Goal: Navigation & Orientation: Find specific page/section

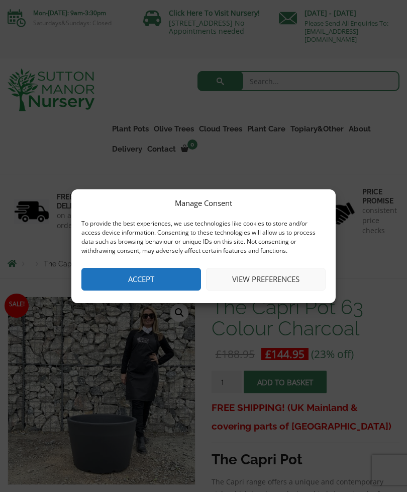
click at [157, 273] on button "Accept" at bounding box center [141, 279] width 120 height 23
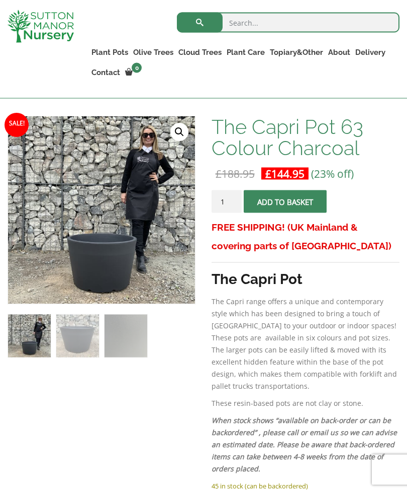
scroll to position [162, 0]
click at [0, 0] on link "The Atlantis Pots" at bounding box center [0, 0] width 0 height 0
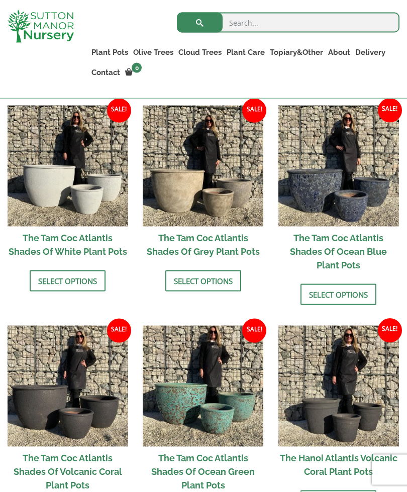
scroll to position [568, 0]
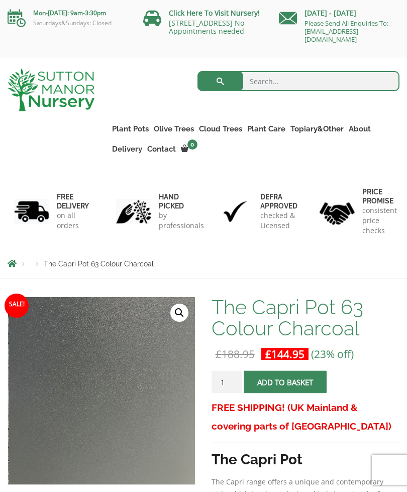
click at [0, 0] on link "Ligustrum Pom Poms" at bounding box center [0, 0] width 0 height 0
